Goal: Find contact information: Find contact information

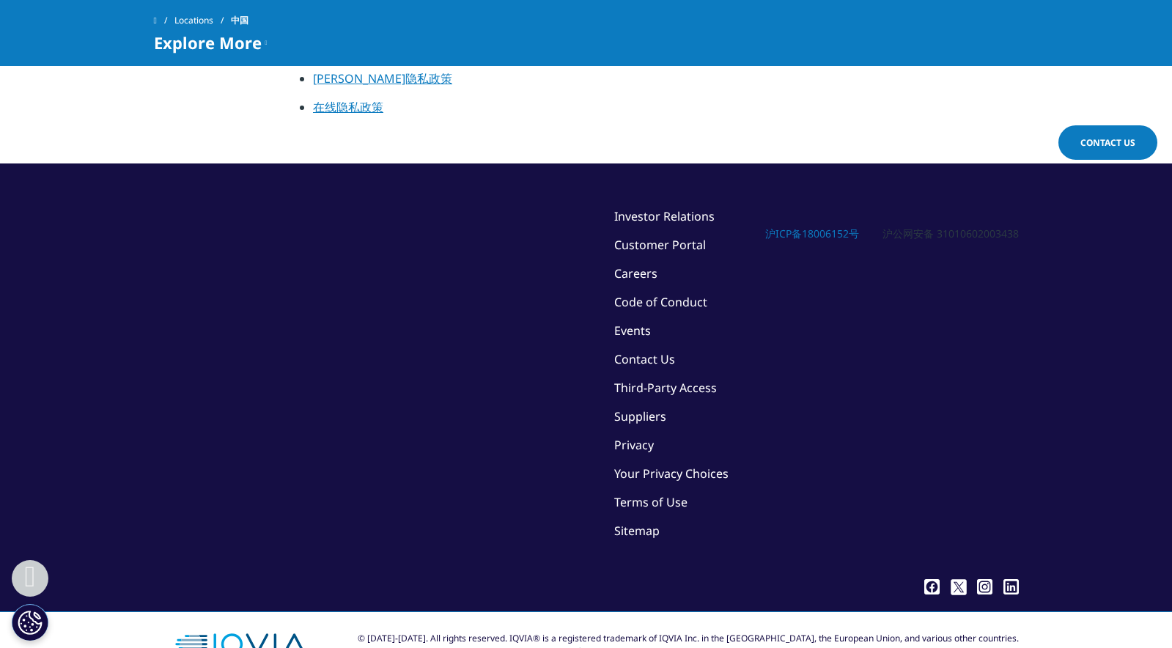
click at [1109, 147] on span "Contact Us" at bounding box center [1108, 142] width 55 height 12
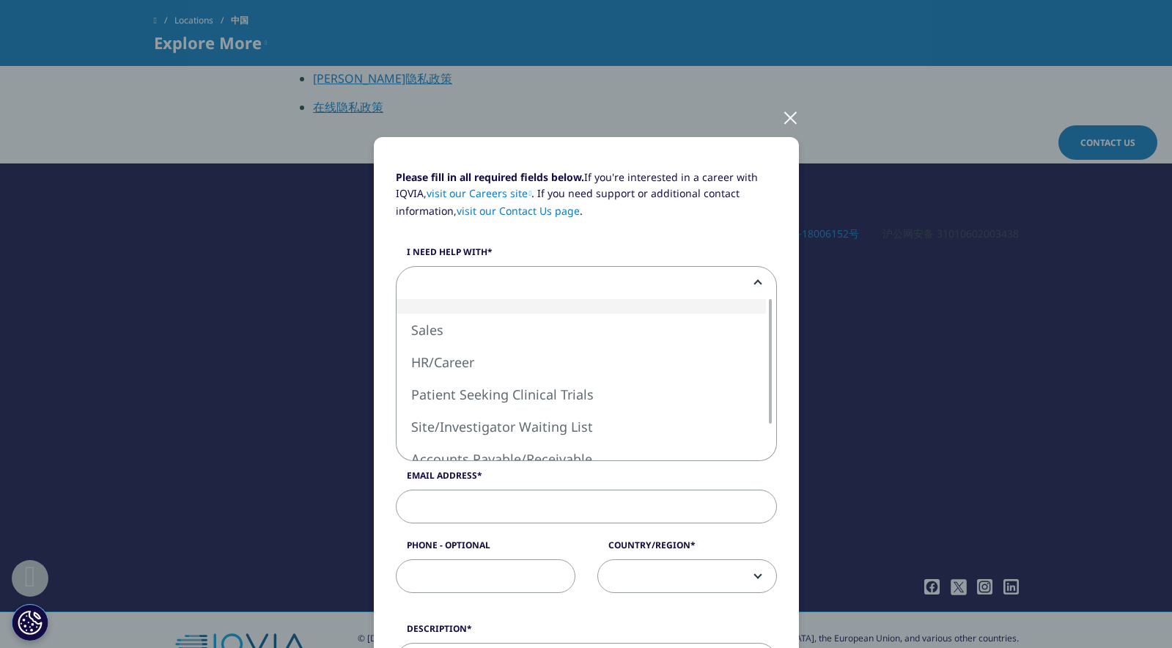
click at [661, 285] on span at bounding box center [587, 284] width 380 height 34
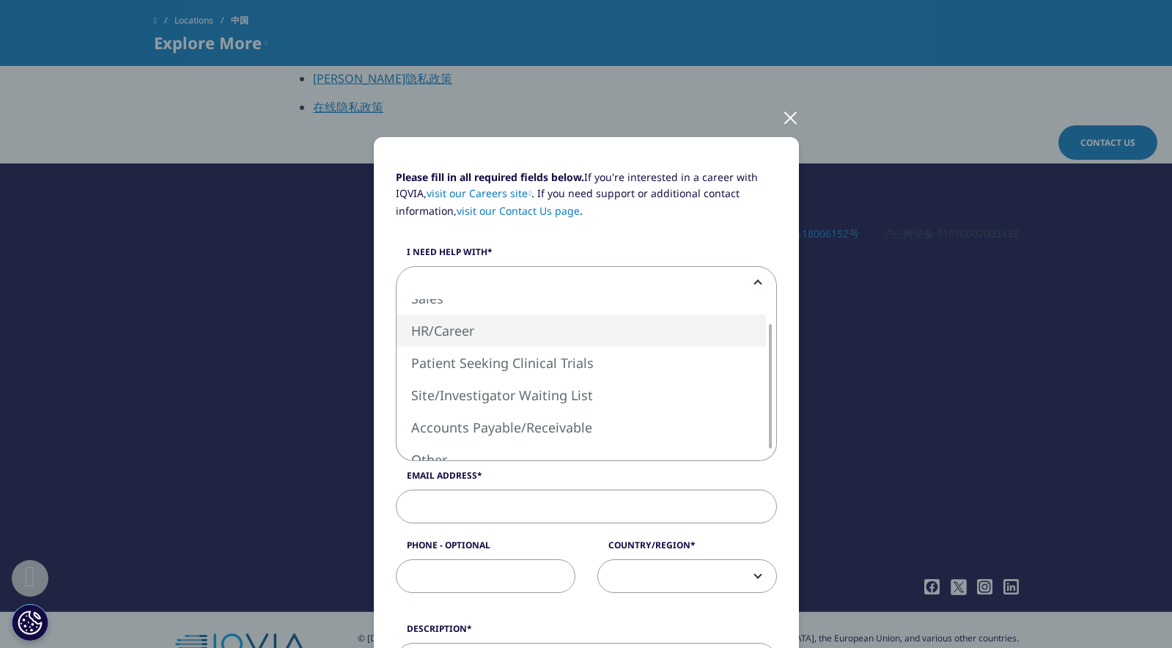
select select "HR Career"
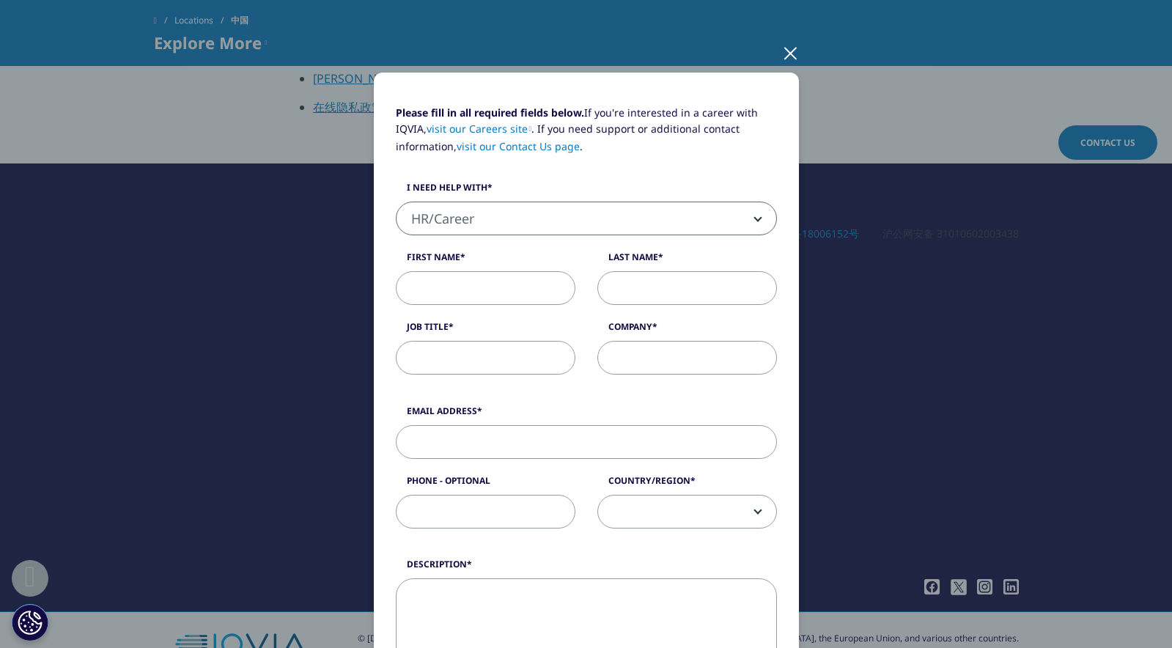
scroll to position [194, 0]
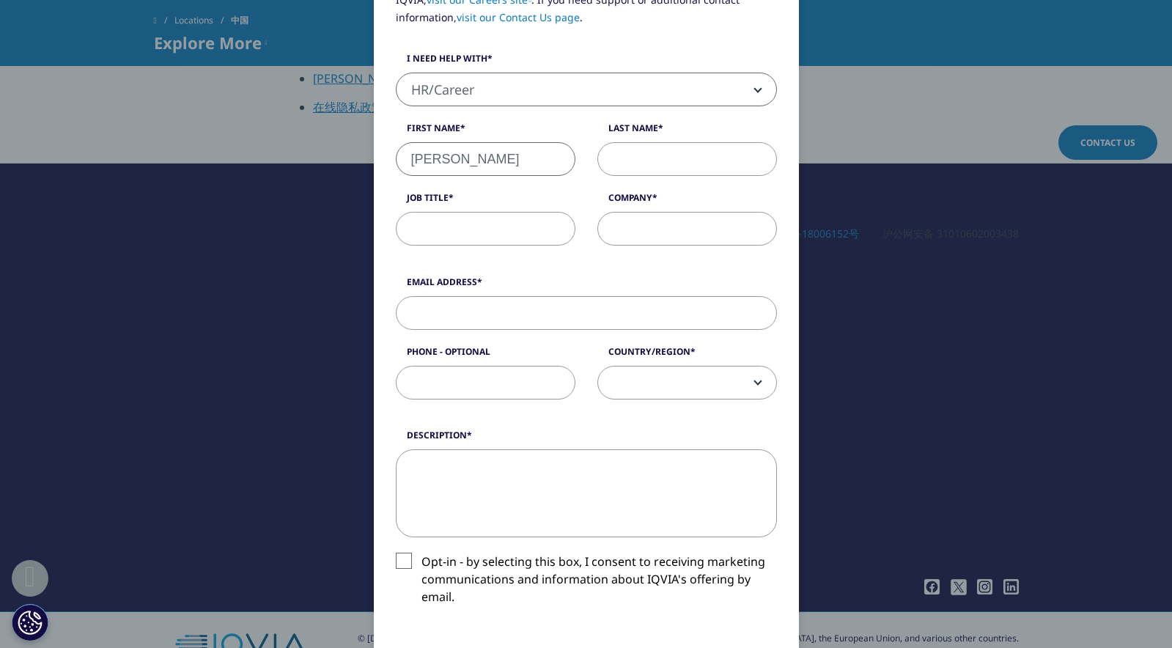
type input "Victor"
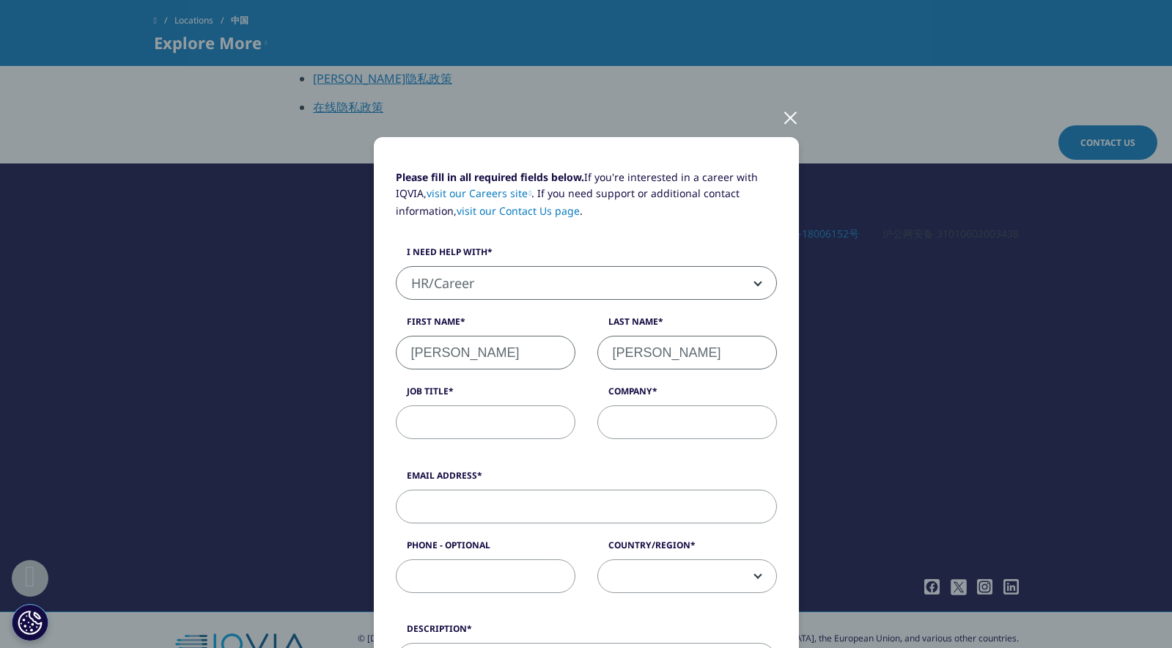
scroll to position [0, 0]
type input "Chen"
click at [792, 117] on div at bounding box center [790, 117] width 17 height 40
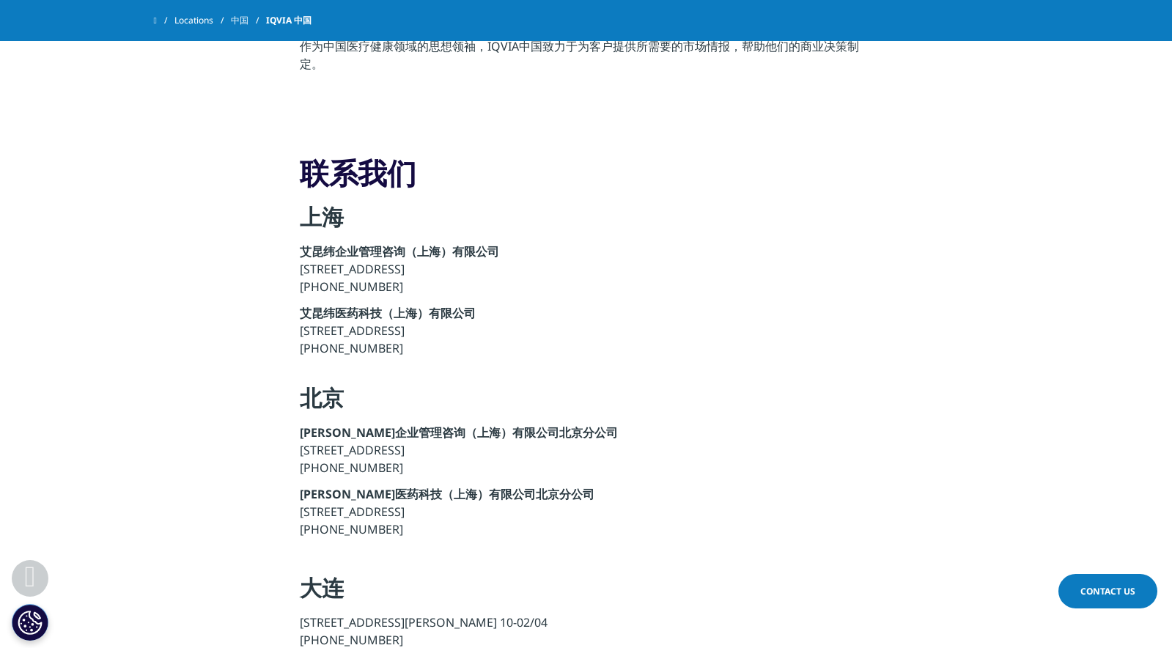
scroll to position [1143, 0]
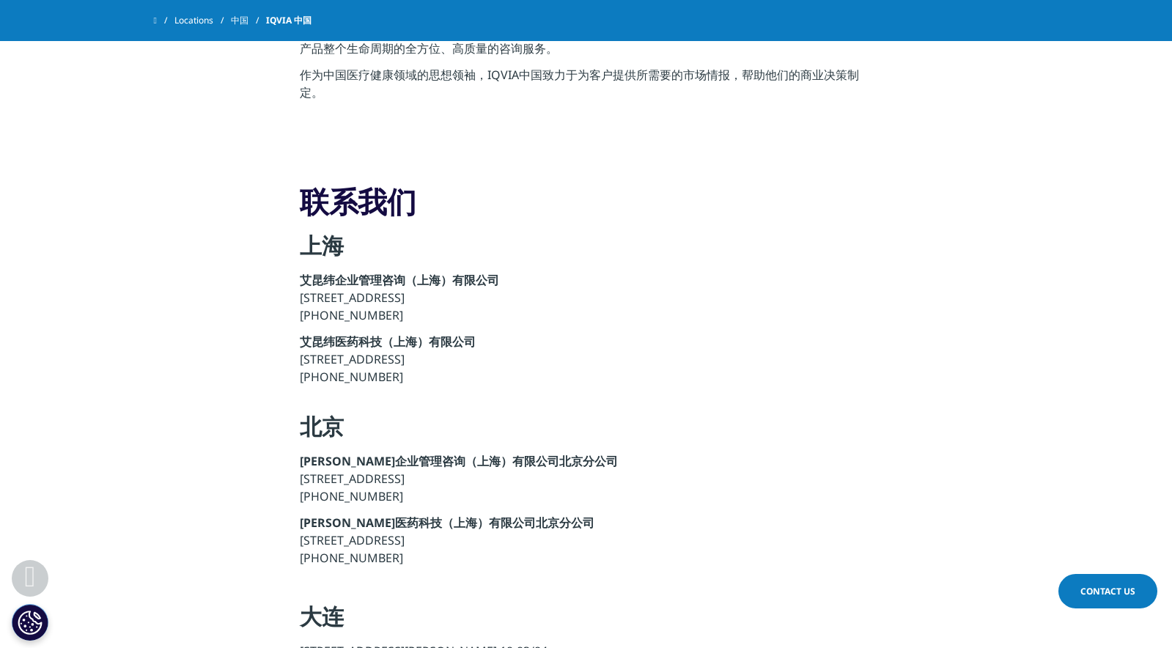
click at [1113, 591] on span "Contact Us" at bounding box center [1108, 591] width 55 height 12
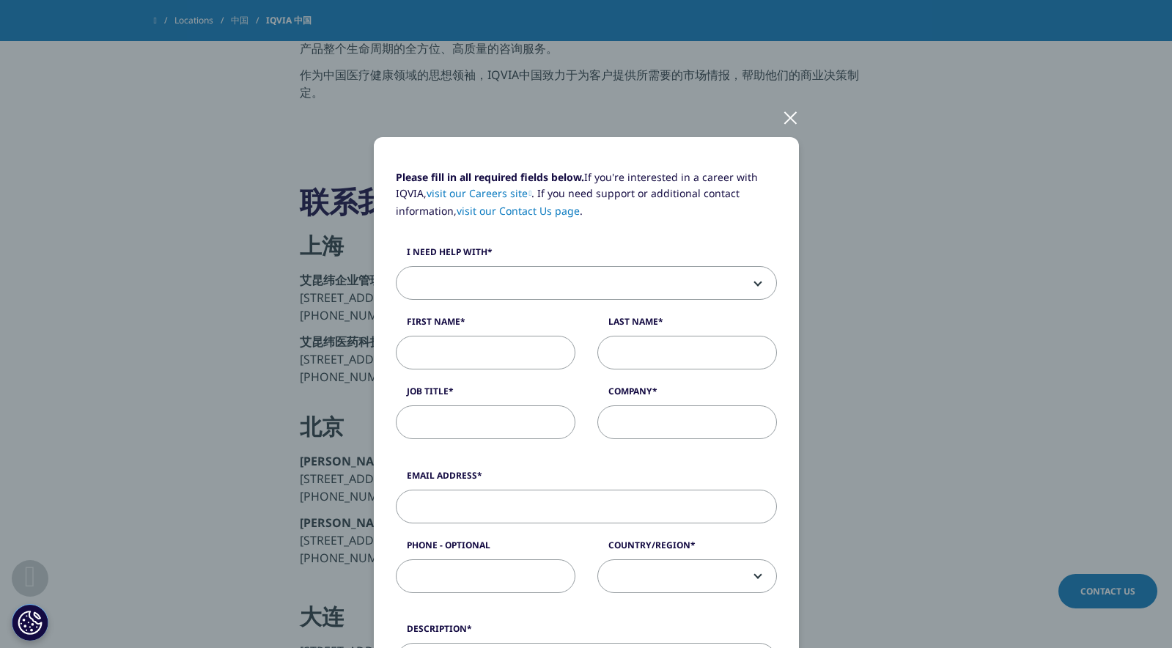
click at [548, 210] on link "visit our Contact Us page" at bounding box center [518, 211] width 123 height 14
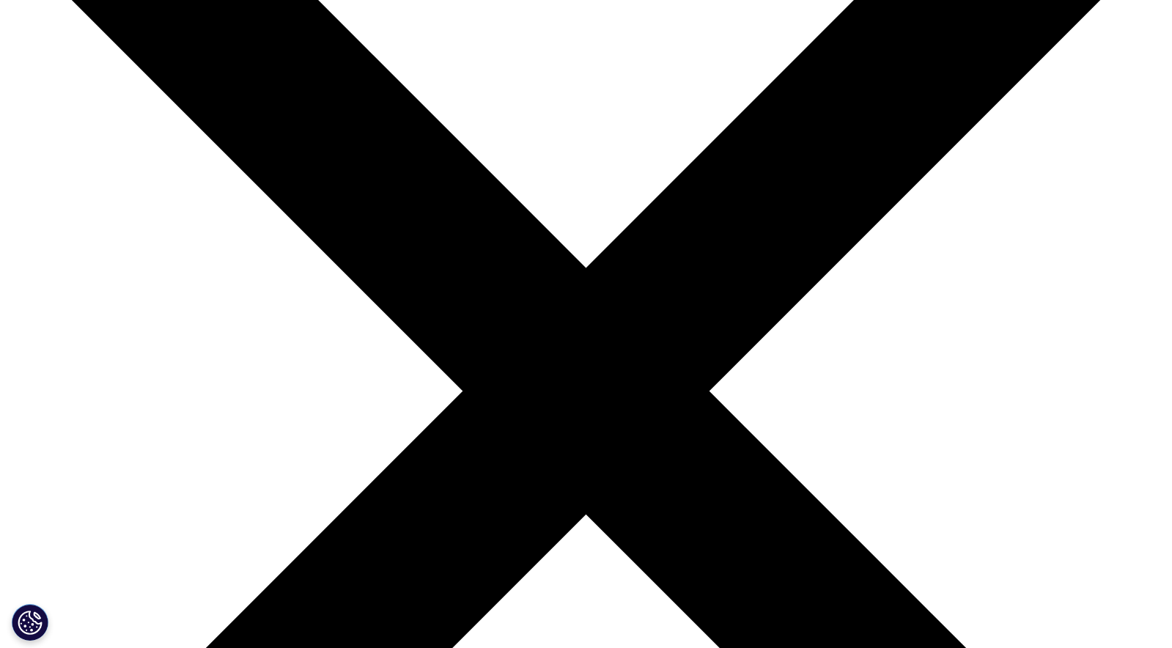
scroll to position [151, 0]
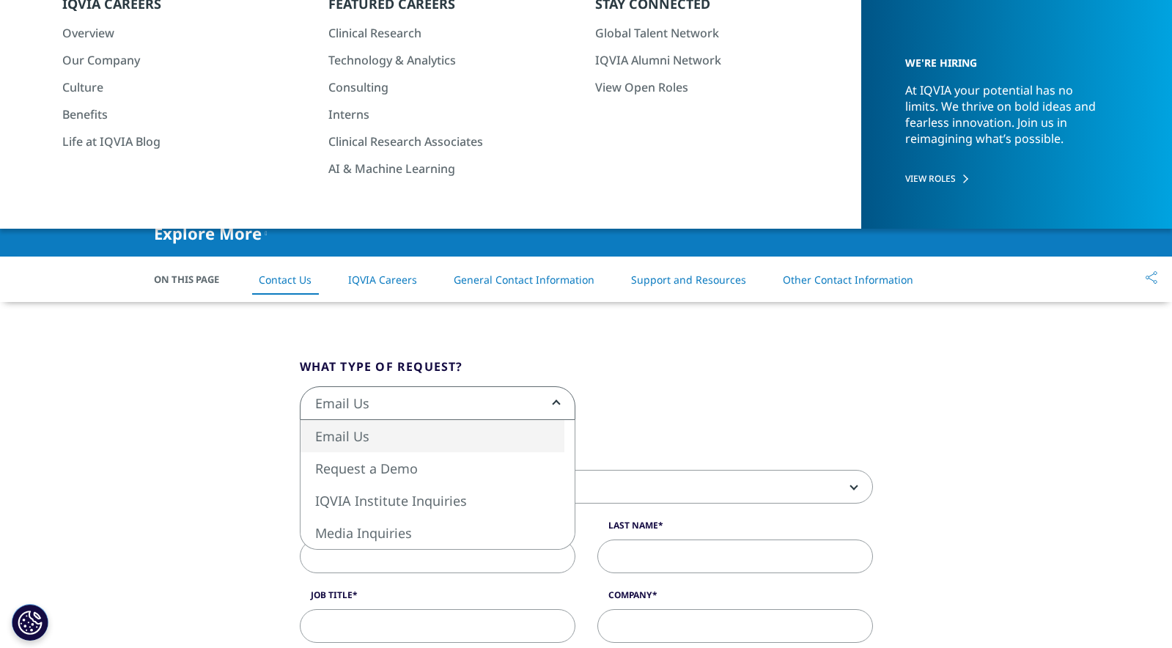
click at [444, 403] on span "Email Us" at bounding box center [438, 404] width 274 height 34
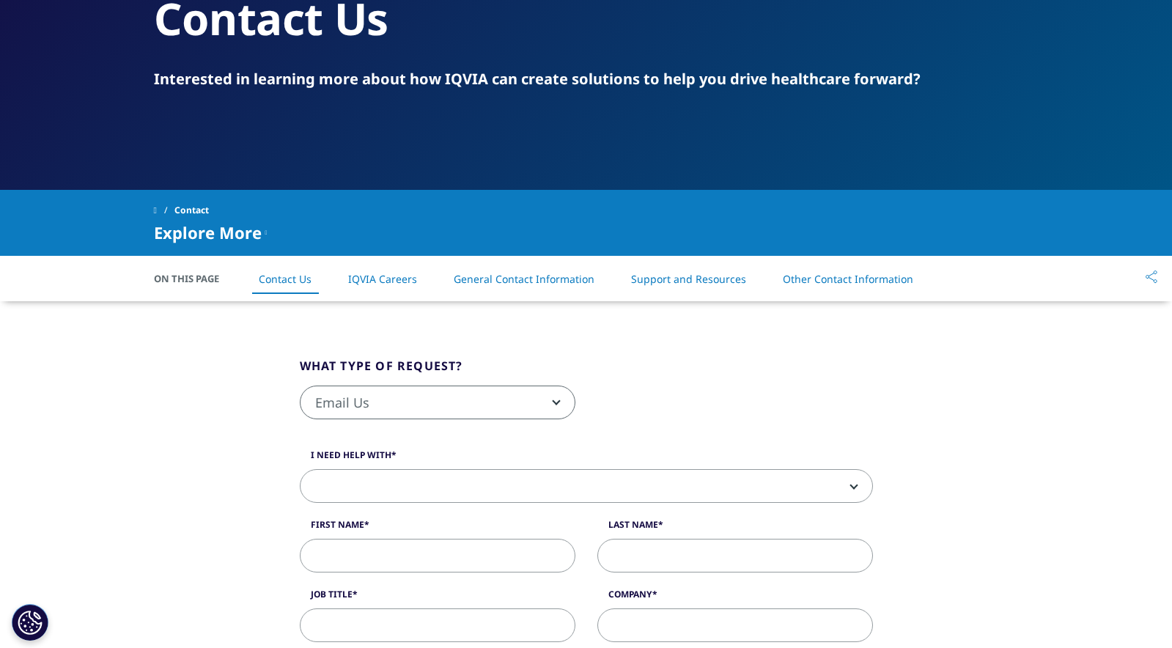
scroll to position [204, 0]
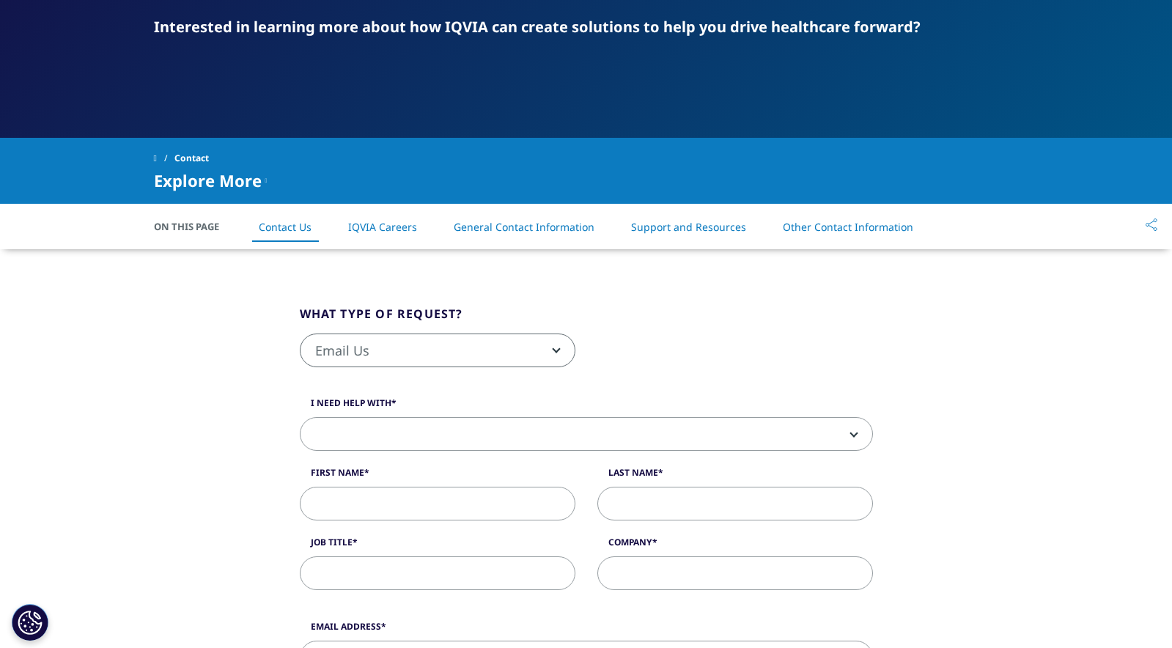
click at [787, 220] on link "Other Contact Information" at bounding box center [848, 227] width 130 height 14
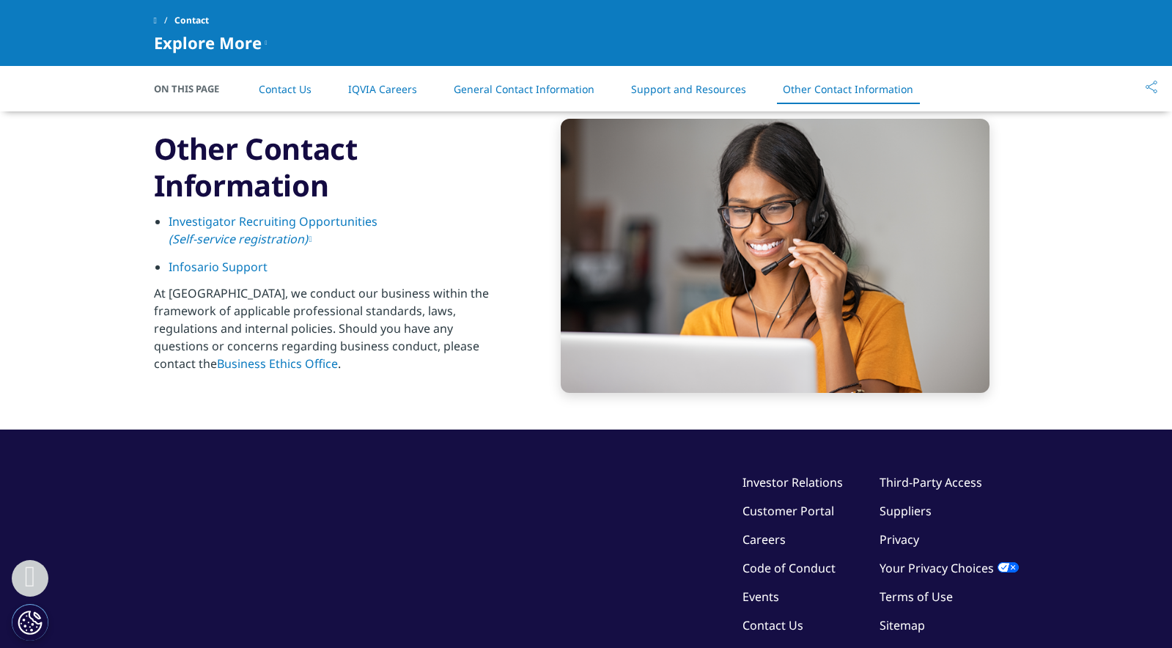
scroll to position [2247, 0]
click at [280, 241] on em "(Self-service registration)" at bounding box center [238, 239] width 139 height 16
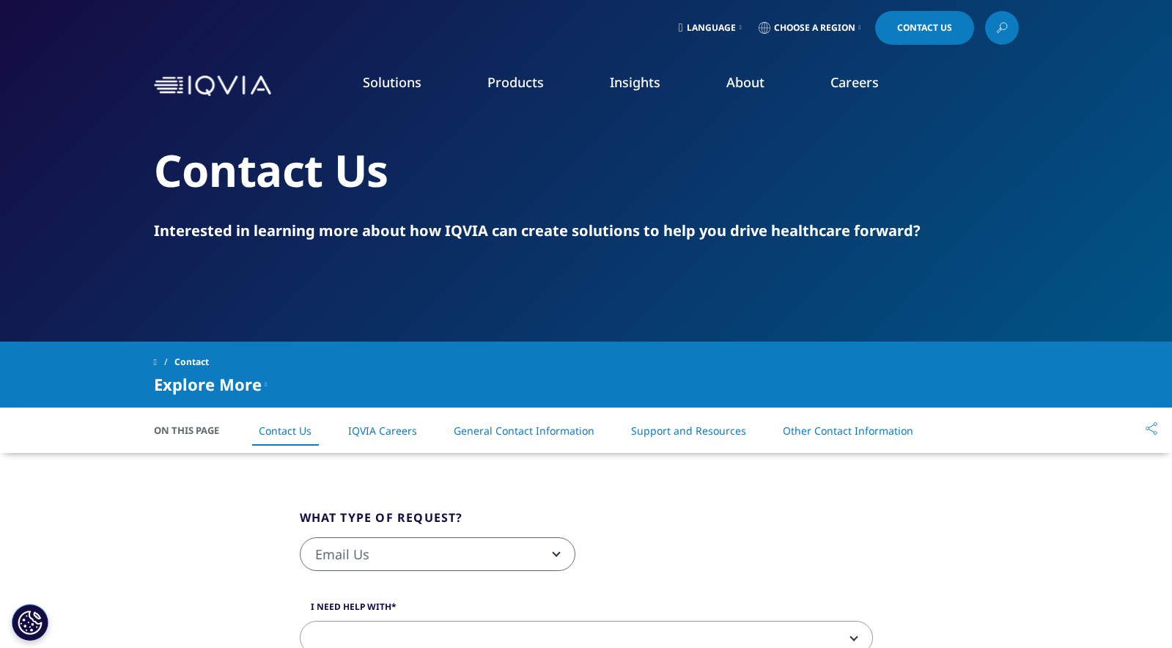
scroll to position [0, 0]
